Goal: Check status: Check status

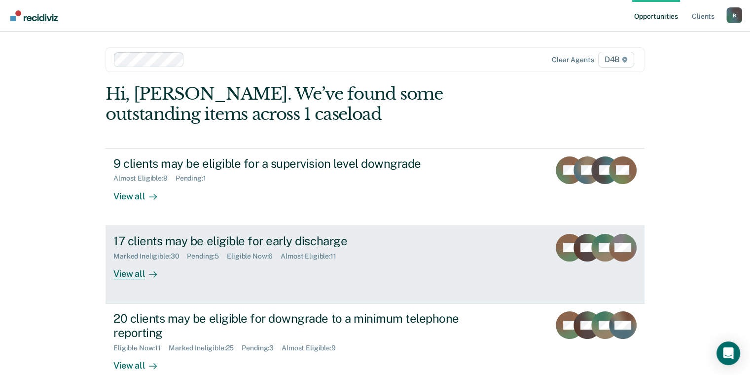
click at [136, 274] on div "View all" at bounding box center [140, 269] width 55 height 19
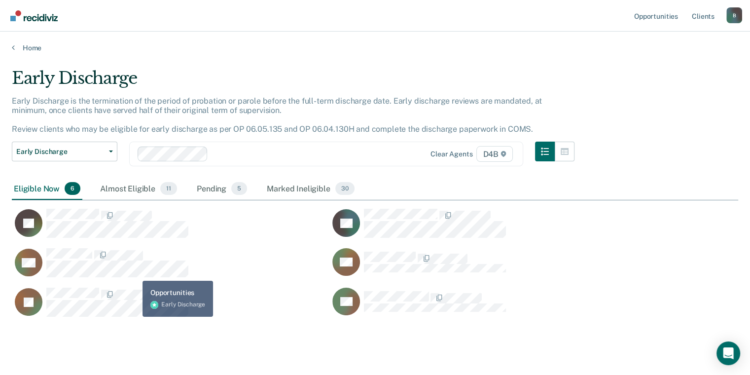
scroll to position [247, 719]
click at [15, 45] on link "Home" at bounding box center [375, 47] width 727 height 9
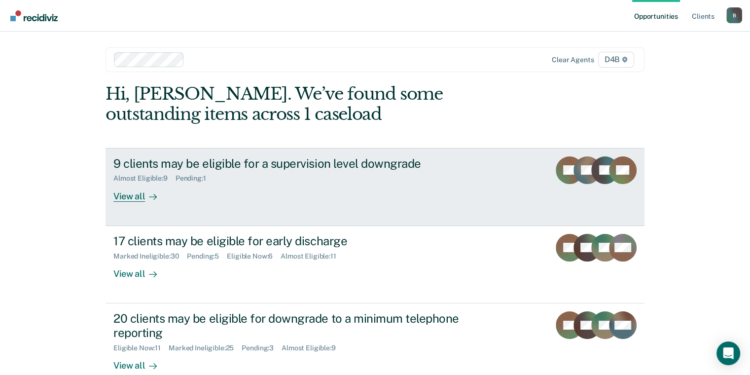
click at [133, 195] on div "View all" at bounding box center [140, 192] width 55 height 19
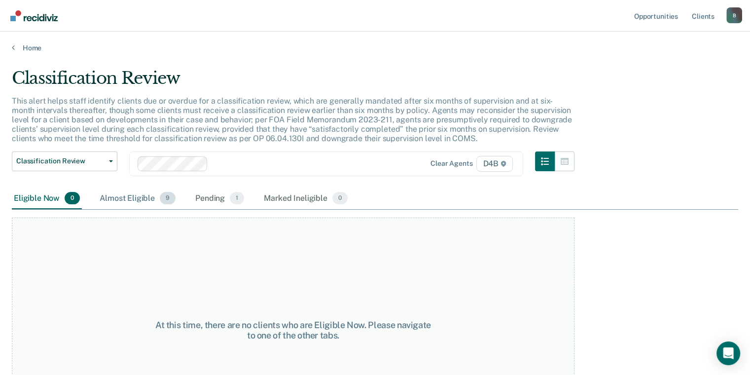
click at [120, 196] on div "Almost Eligible 9" at bounding box center [138, 199] width 80 height 22
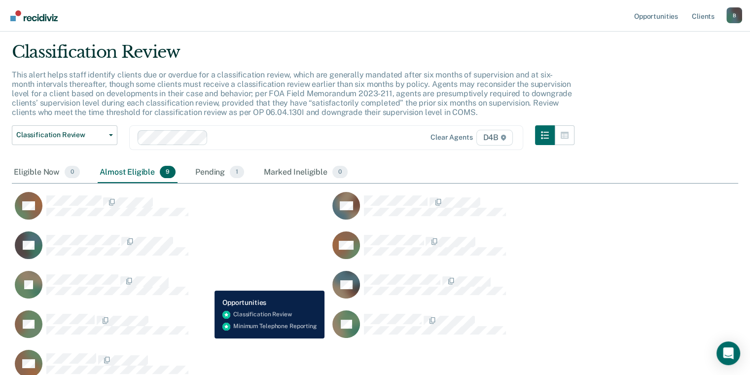
scroll to position [99, 0]
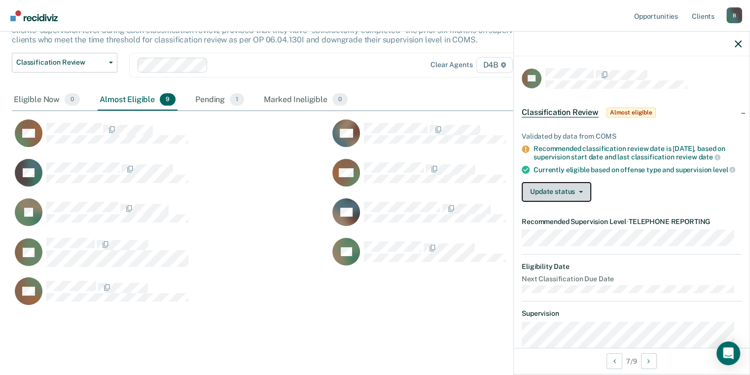
click at [570, 202] on button "Update status" at bounding box center [557, 192] width 70 height 20
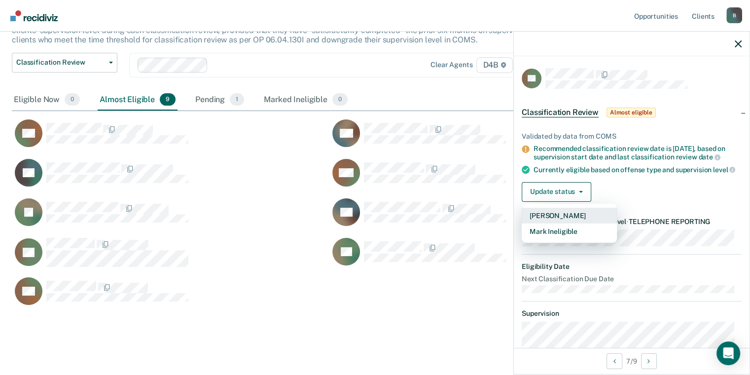
click at [571, 219] on button "[PERSON_NAME]" at bounding box center [569, 216] width 95 height 16
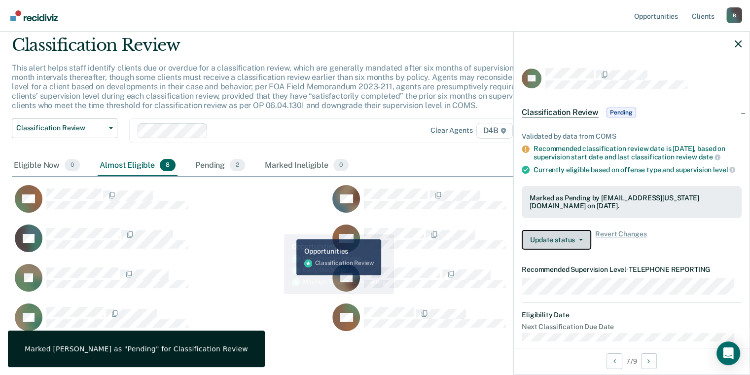
scroll to position [0, 0]
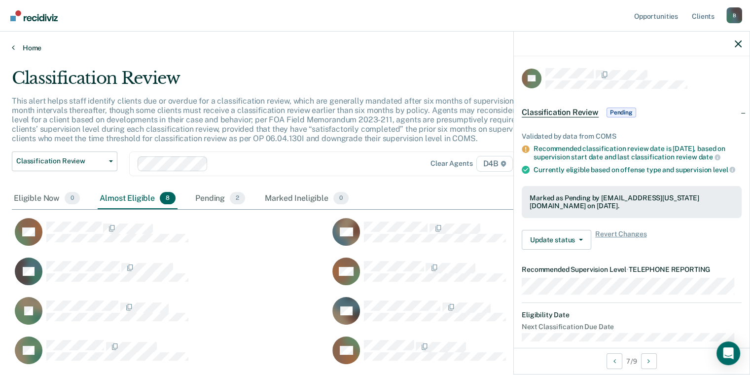
click at [14, 48] on link "Home" at bounding box center [375, 47] width 727 height 9
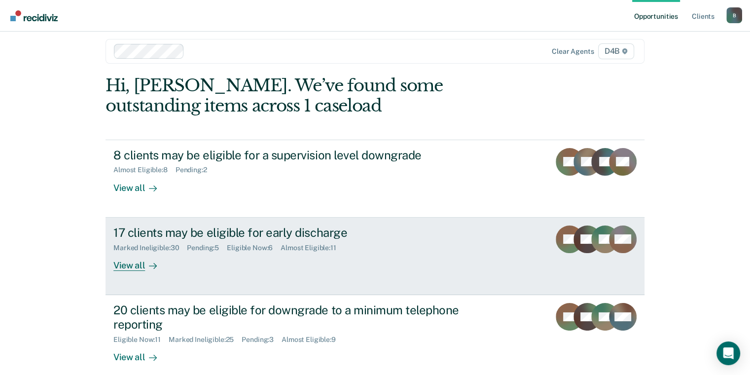
scroll to position [59, 0]
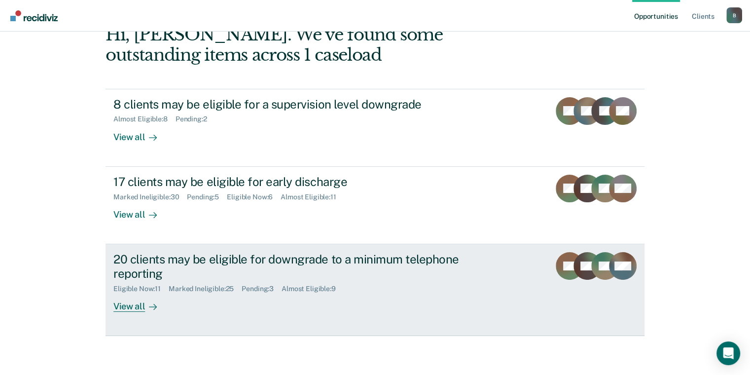
click at [135, 306] on div "View all" at bounding box center [140, 302] width 55 height 19
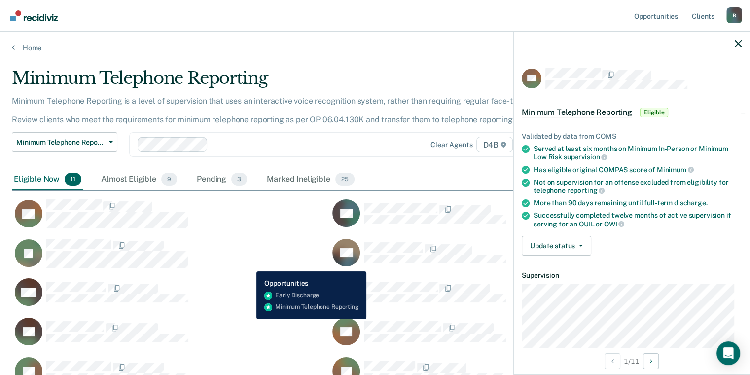
drag, startPoint x: 249, startPoint y: 264, endPoint x: 189, endPoint y: 263, distance: 59.7
click at [249, 264] on div "JT" at bounding box center [165, 253] width 306 height 30
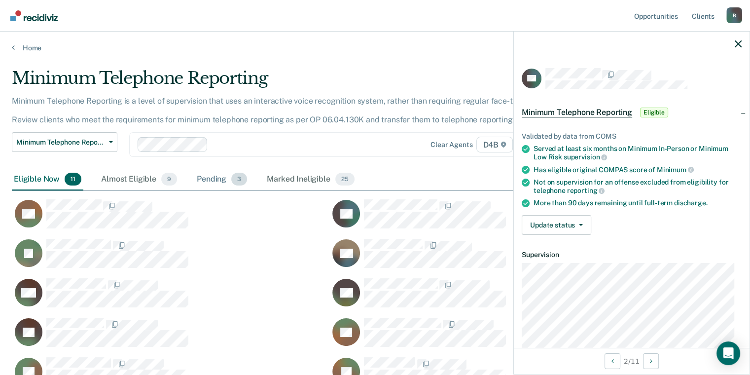
click at [221, 180] on div "Pending 3" at bounding box center [222, 180] width 54 height 22
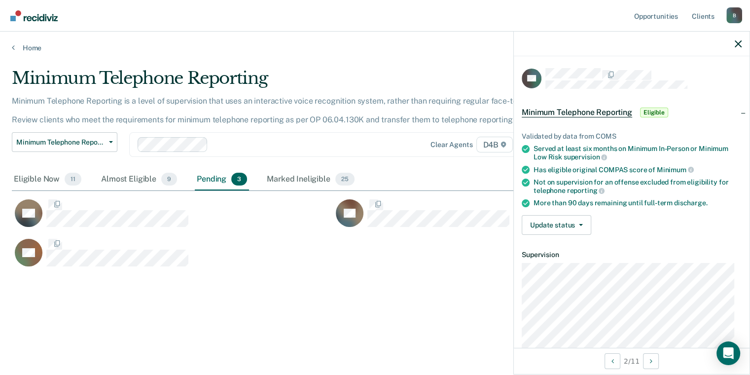
scroll to position [8, 8]
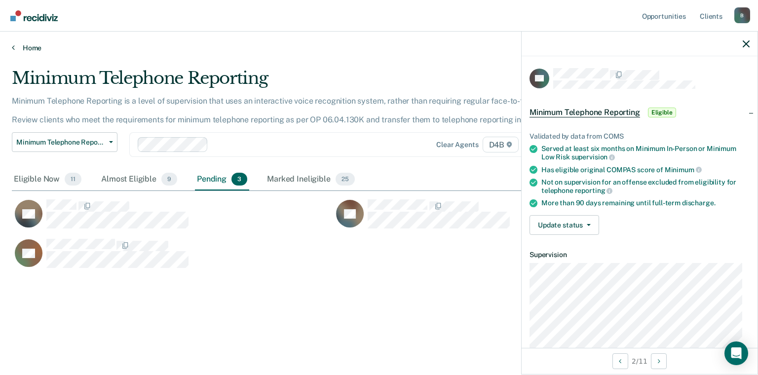
click at [11, 44] on div "Home" at bounding box center [379, 42] width 758 height 21
click at [11, 43] on div "Home" at bounding box center [379, 42] width 758 height 21
click at [17, 50] on link "Home" at bounding box center [379, 47] width 734 height 9
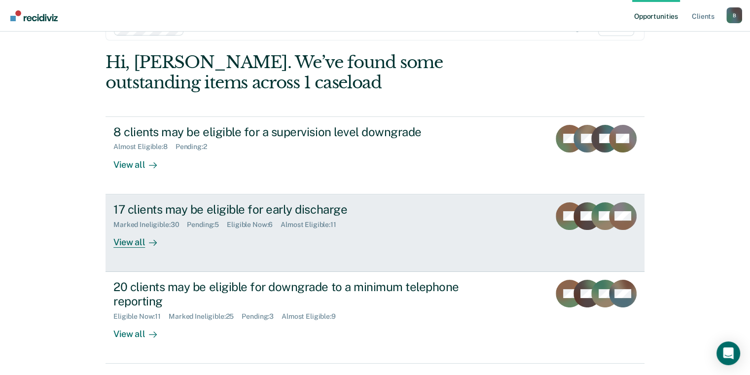
scroll to position [59, 0]
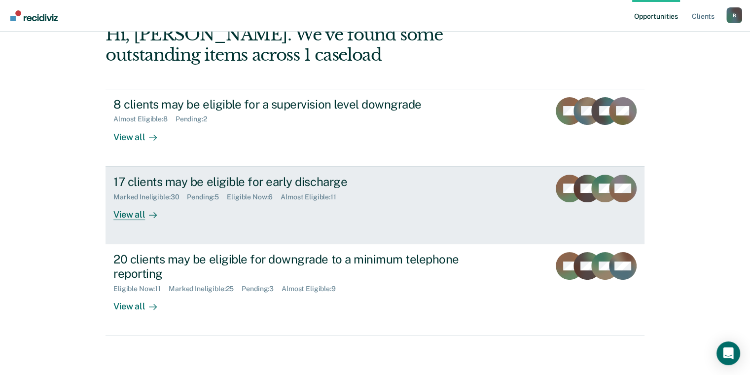
click at [132, 213] on div "View all" at bounding box center [140, 210] width 55 height 19
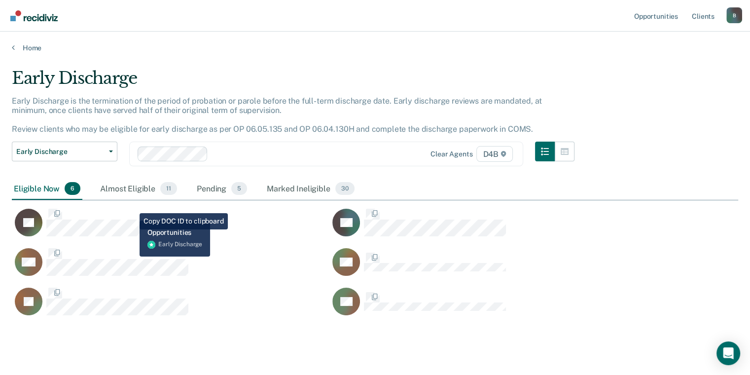
scroll to position [247, 719]
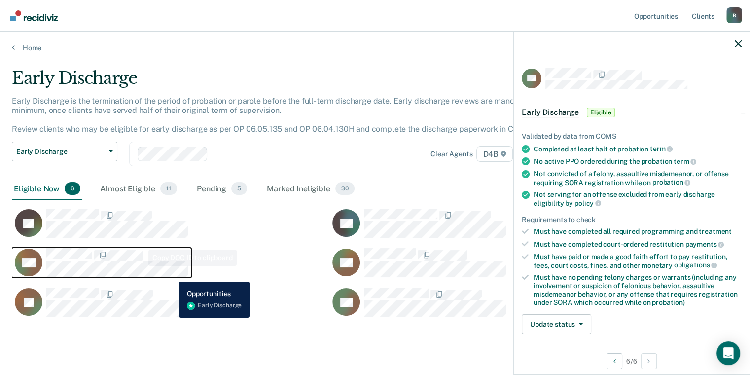
click at [172, 274] on div "LM" at bounding box center [102, 262] width 174 height 29
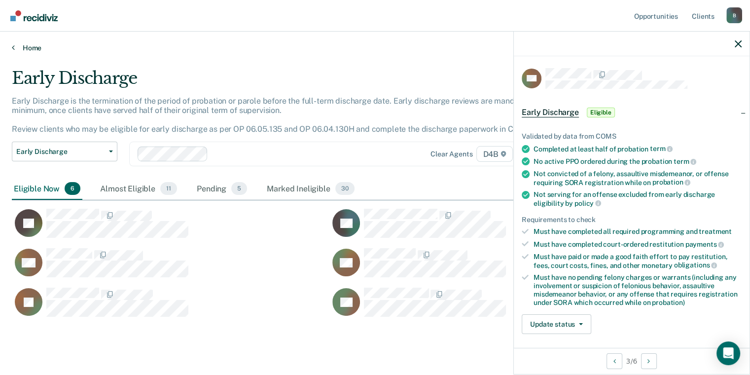
click at [15, 47] on link "Home" at bounding box center [375, 47] width 727 height 9
